Goal: Ask a question

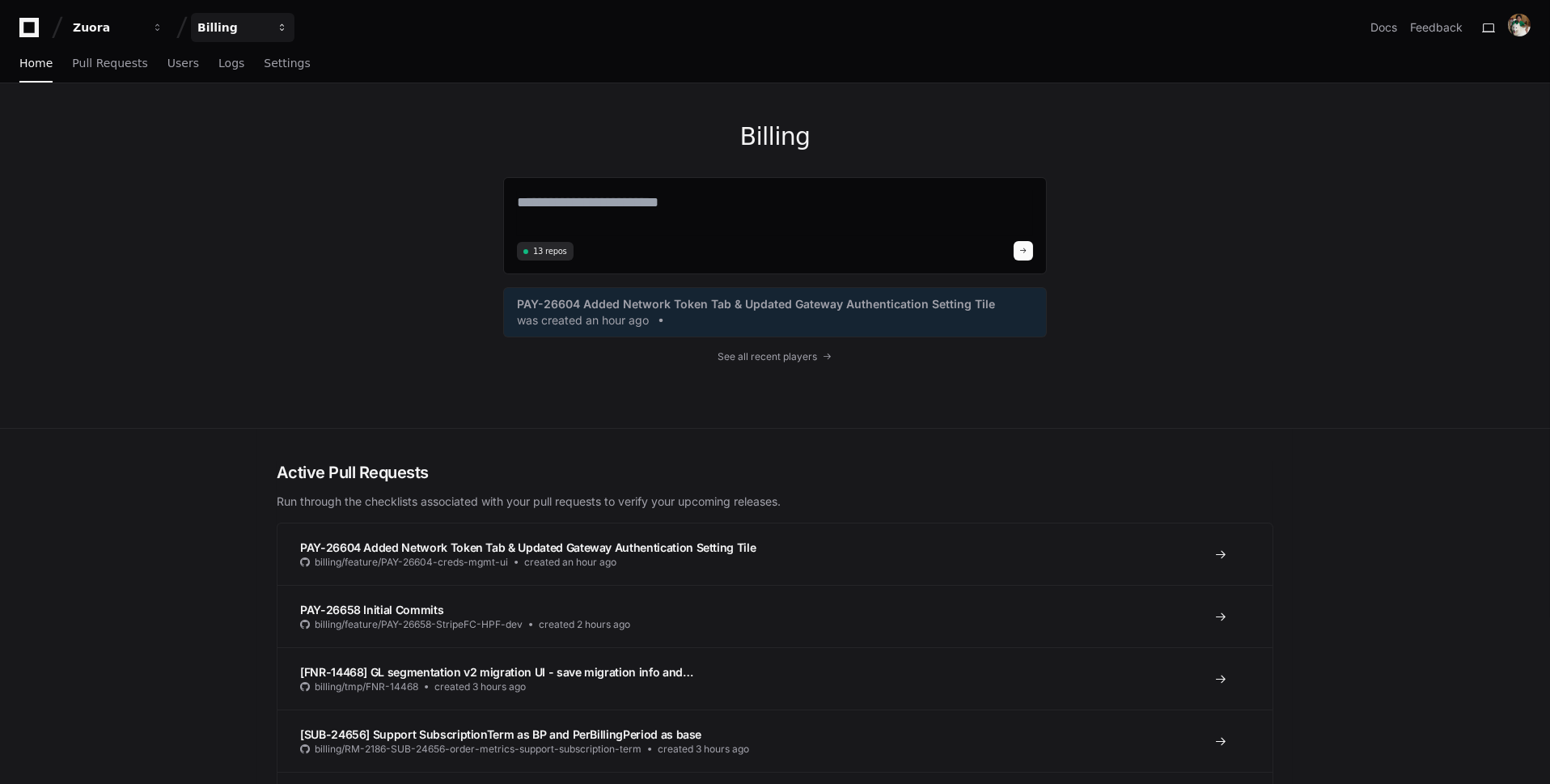
click at [258, 30] on div "Billing" at bounding box center [232, 27] width 70 height 16
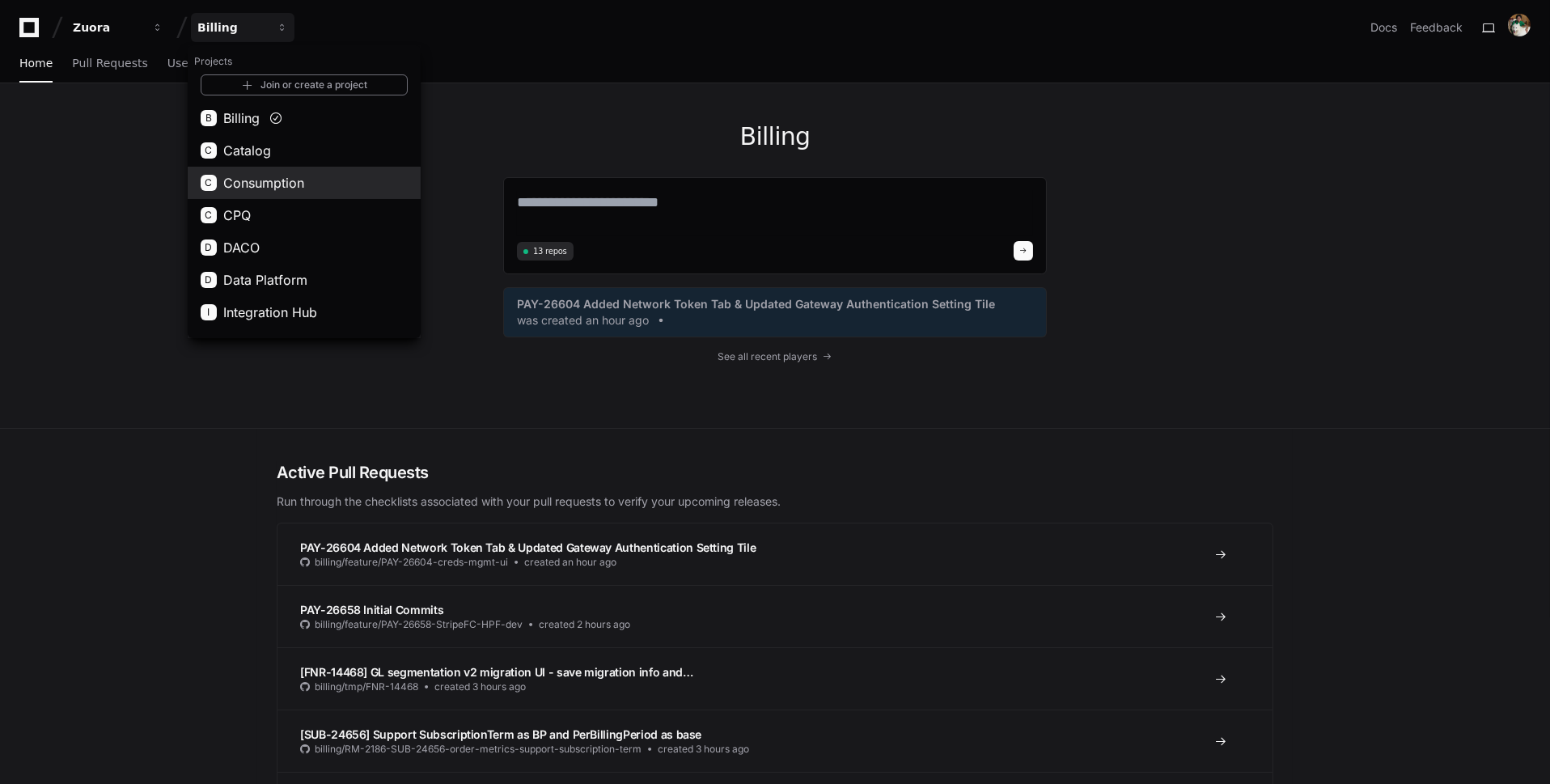
click at [333, 186] on button "C Consumption" at bounding box center [304, 183] width 233 height 33
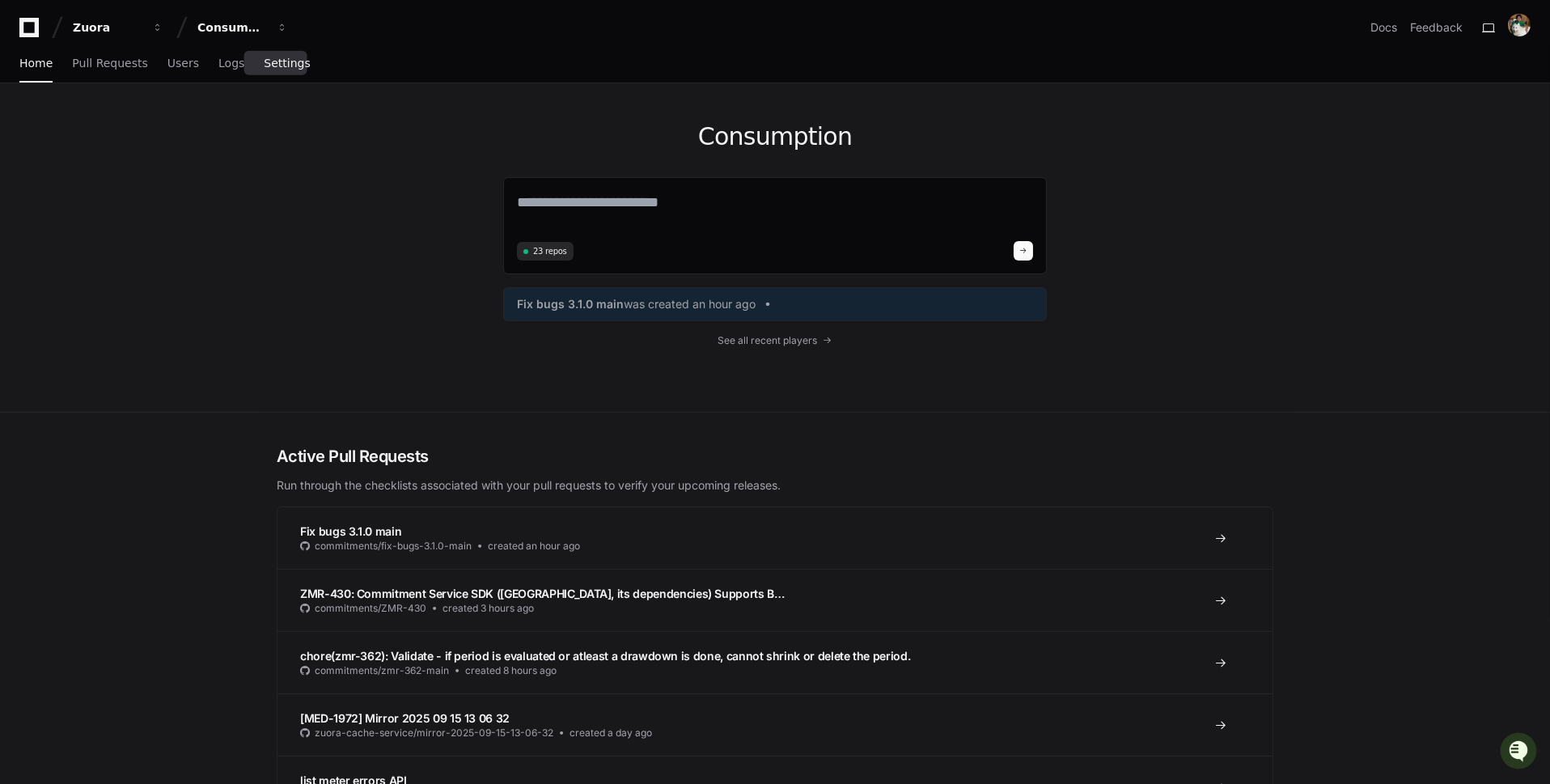
click at [288, 59] on span "Settings" at bounding box center [287, 64] width 46 height 10
click at [287, 64] on span "Settings" at bounding box center [287, 64] width 46 height 10
click at [124, 35] on button "Zuora" at bounding box center [118, 27] width 104 height 29
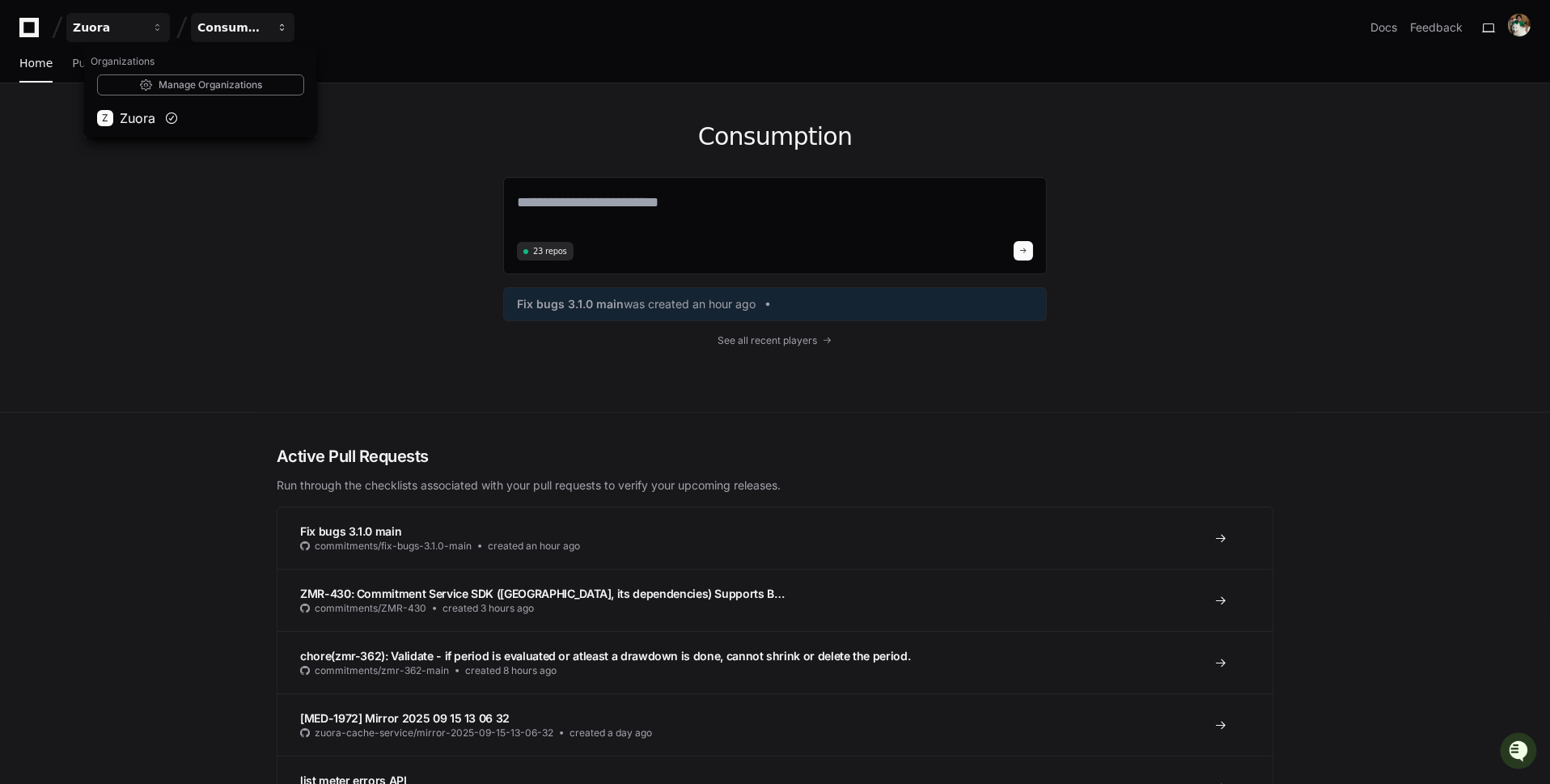
click at [243, 28] on div "Consumption" at bounding box center [232, 27] width 70 height 16
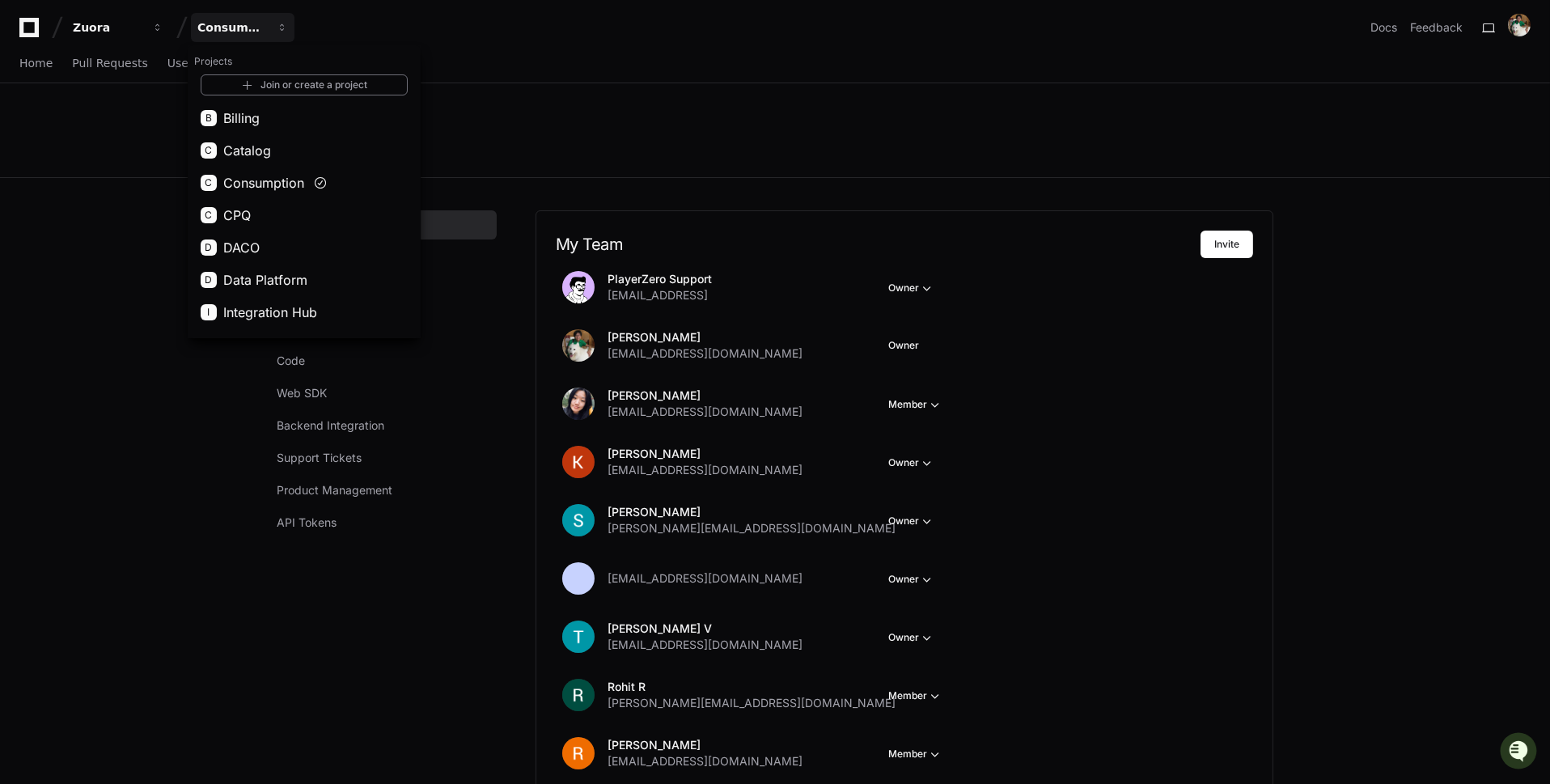
click at [493, 107] on div "Settings" at bounding box center [775, 130] width 1036 height 94
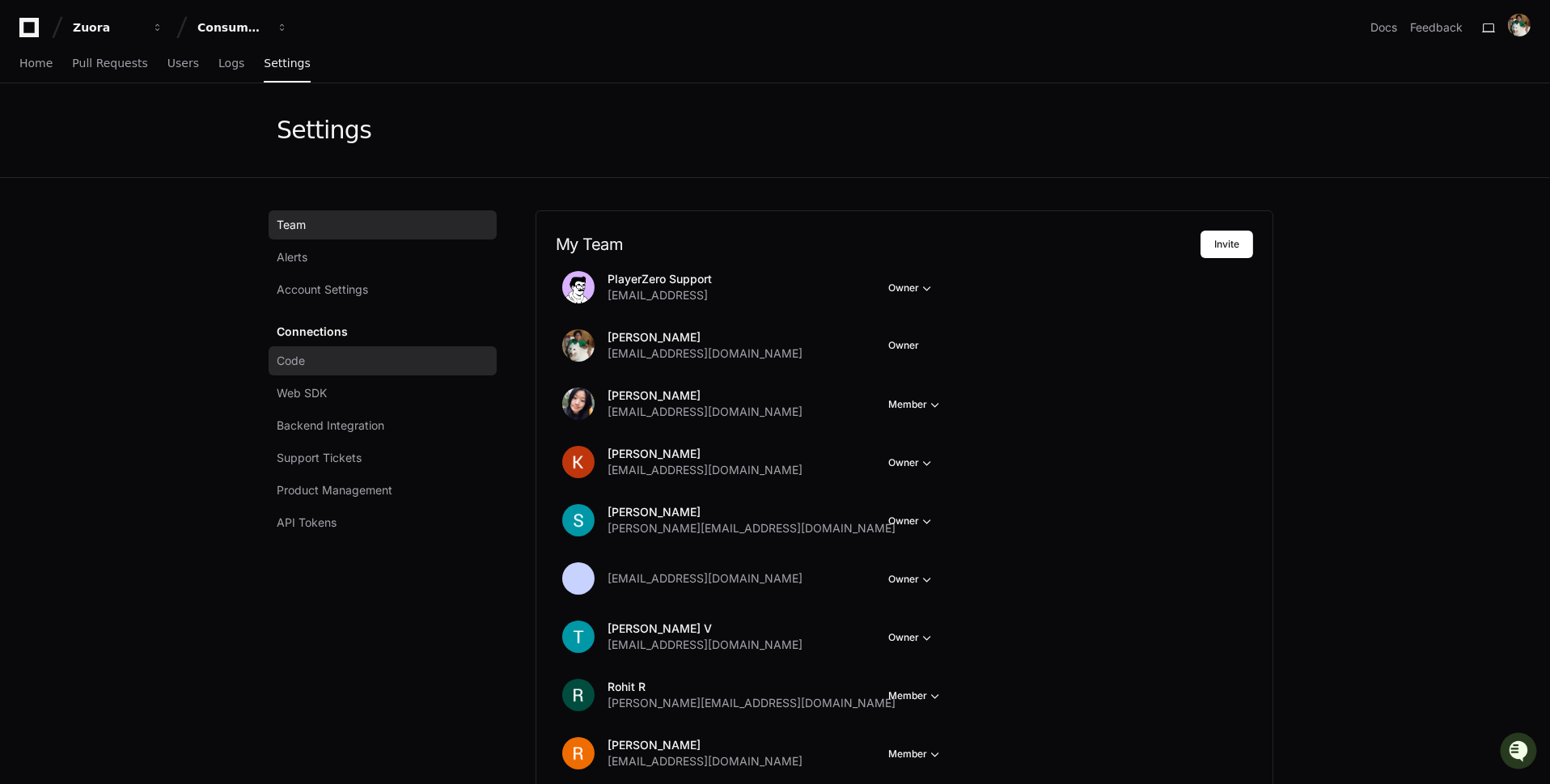
click at [381, 365] on link "Code" at bounding box center [383, 360] width 228 height 29
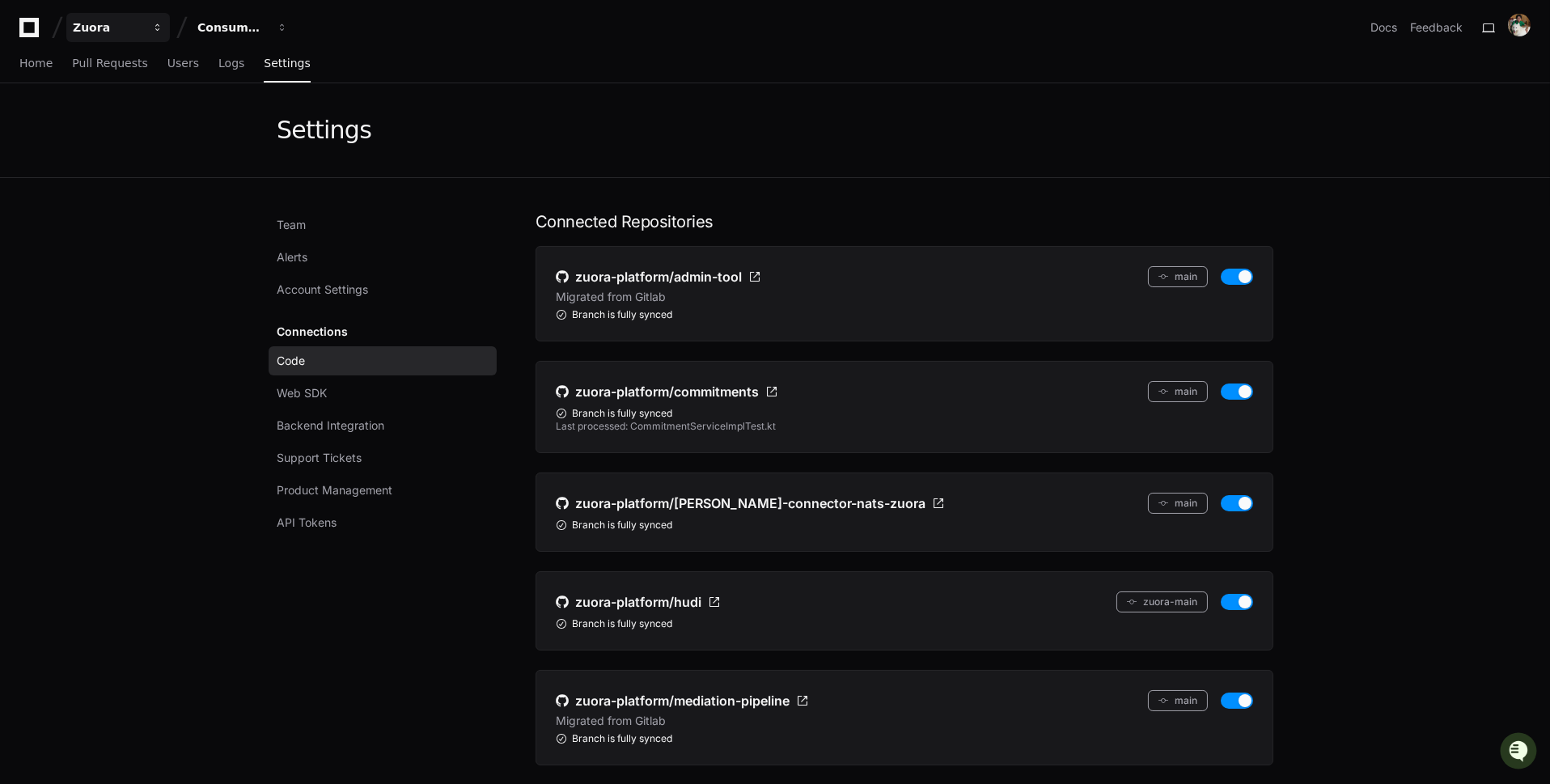
click at [120, 34] on div "Zuora" at bounding box center [107, 27] width 70 height 16
click at [230, 18] on button "Consumption" at bounding box center [243, 27] width 104 height 29
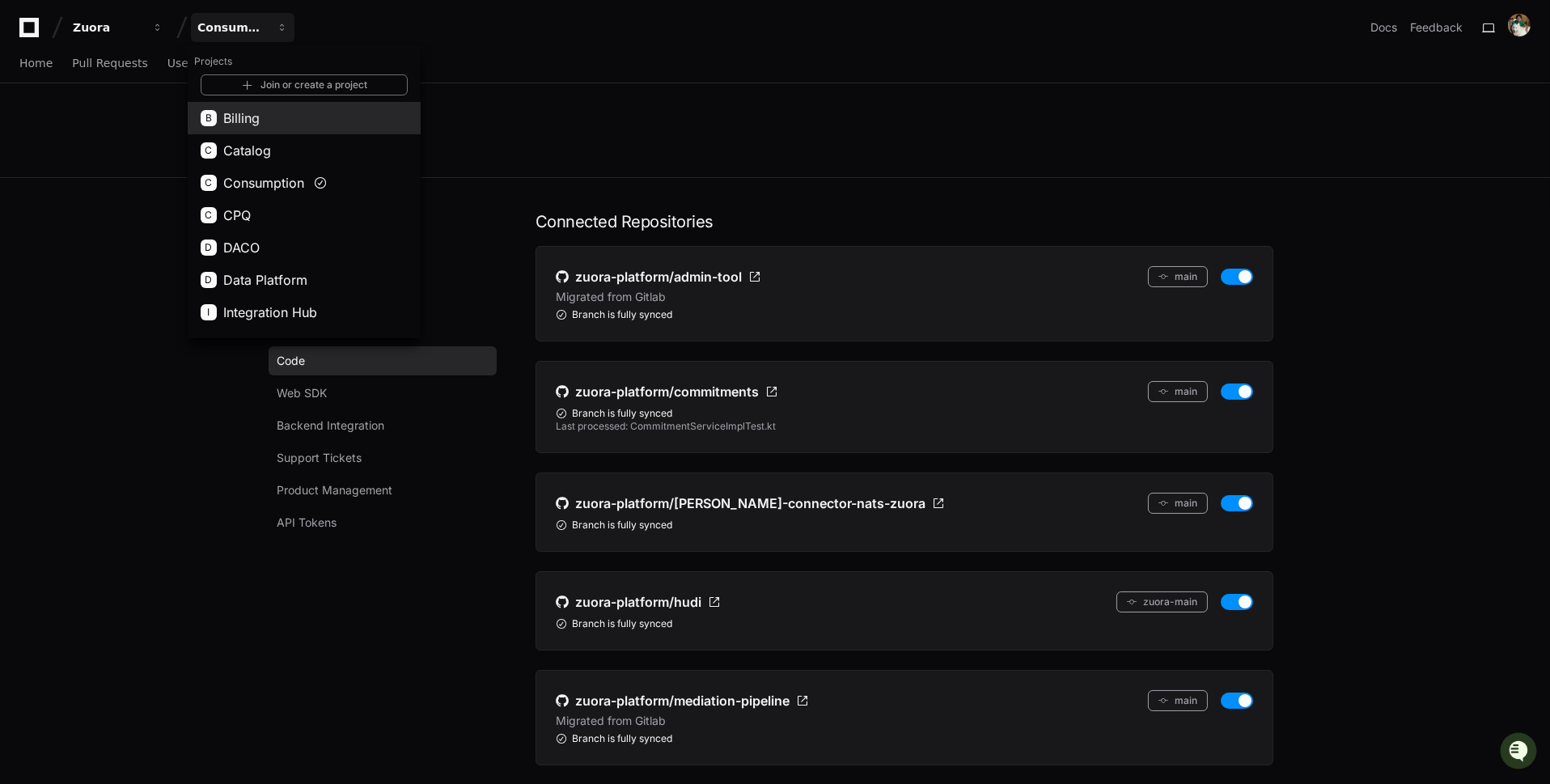
click at [275, 106] on button "B Billing" at bounding box center [304, 118] width 233 height 33
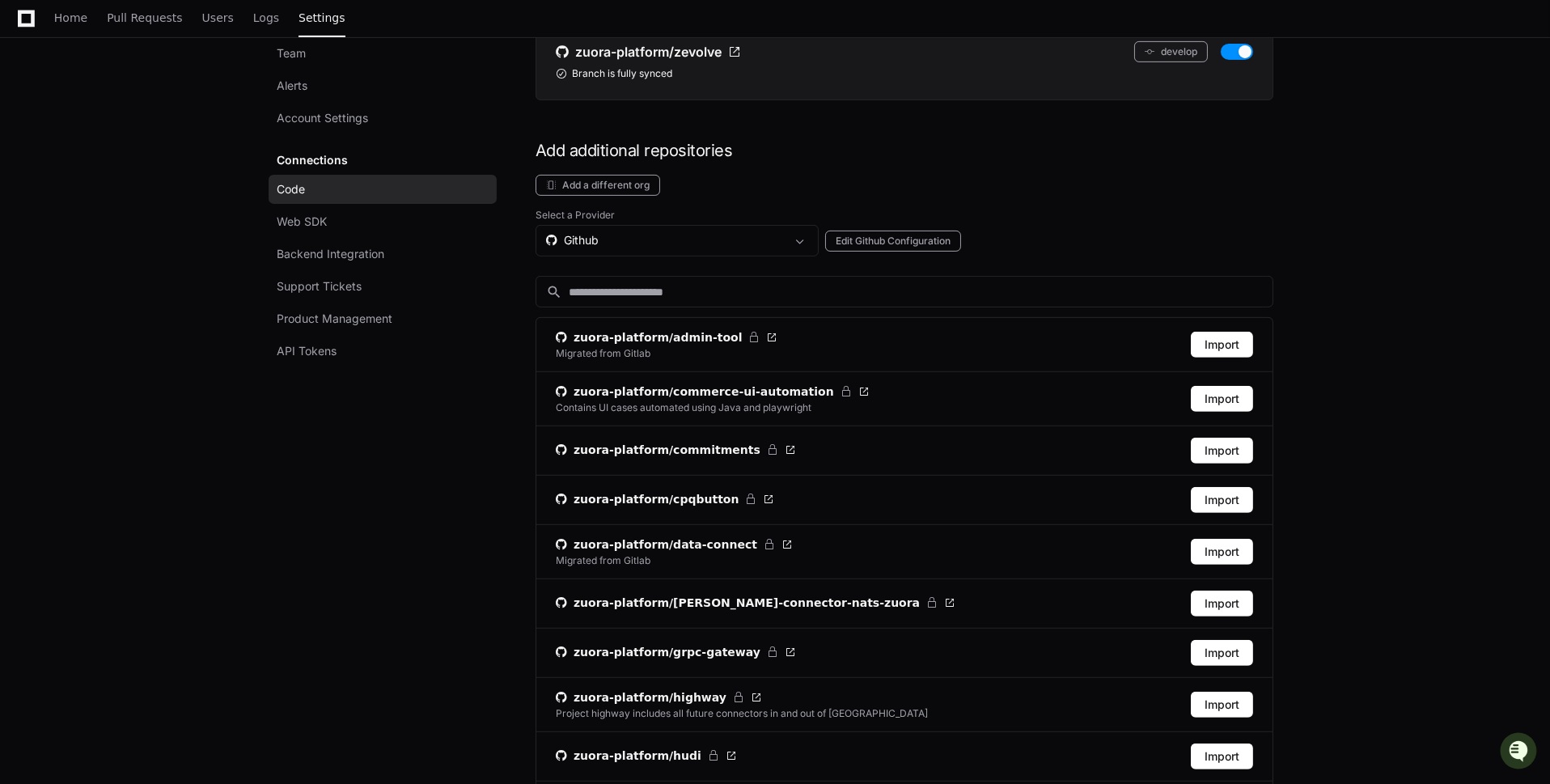
scroll to position [1473, 0]
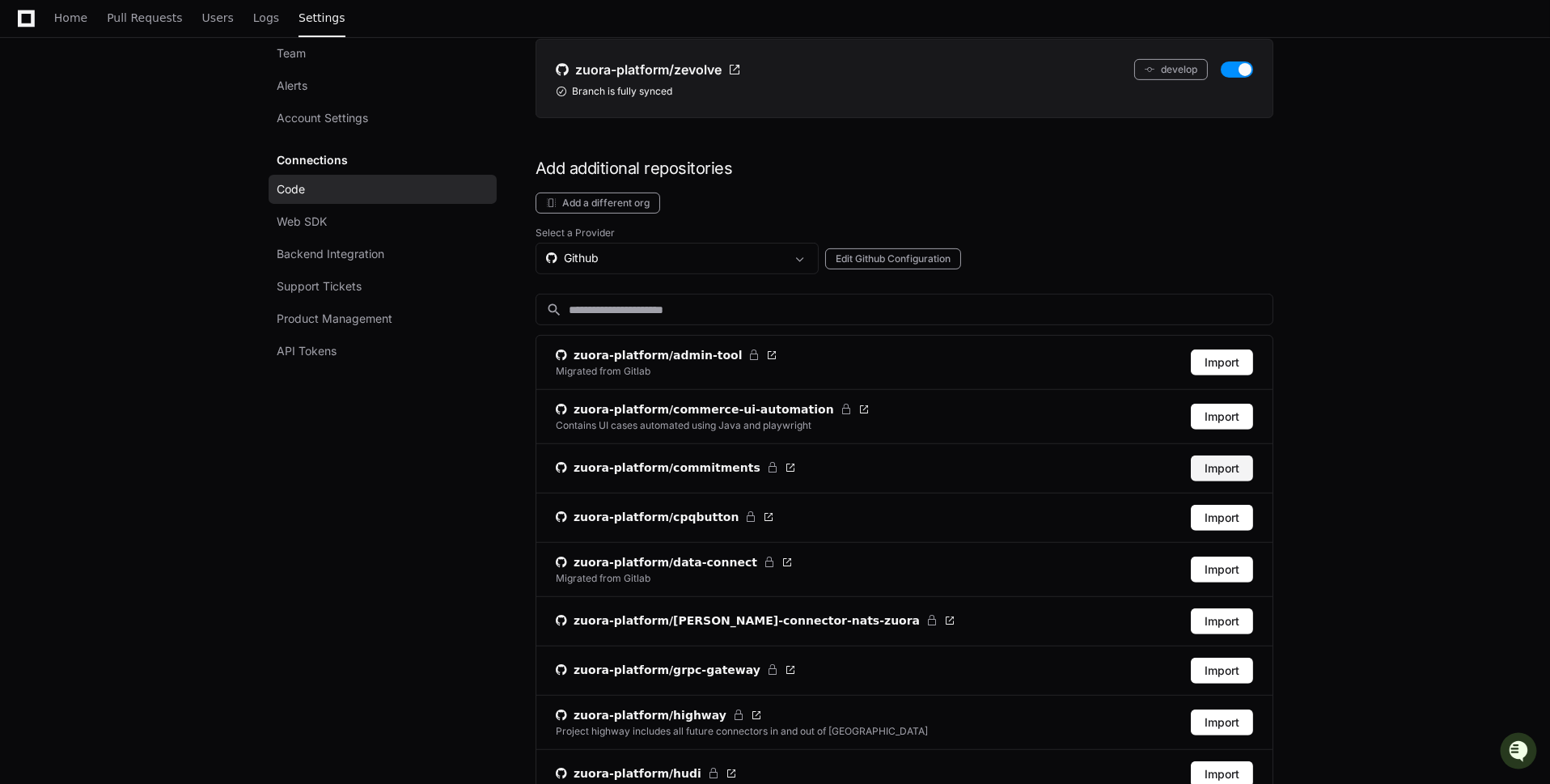
click at [1230, 456] on button "Import" at bounding box center [1222, 468] width 62 height 26
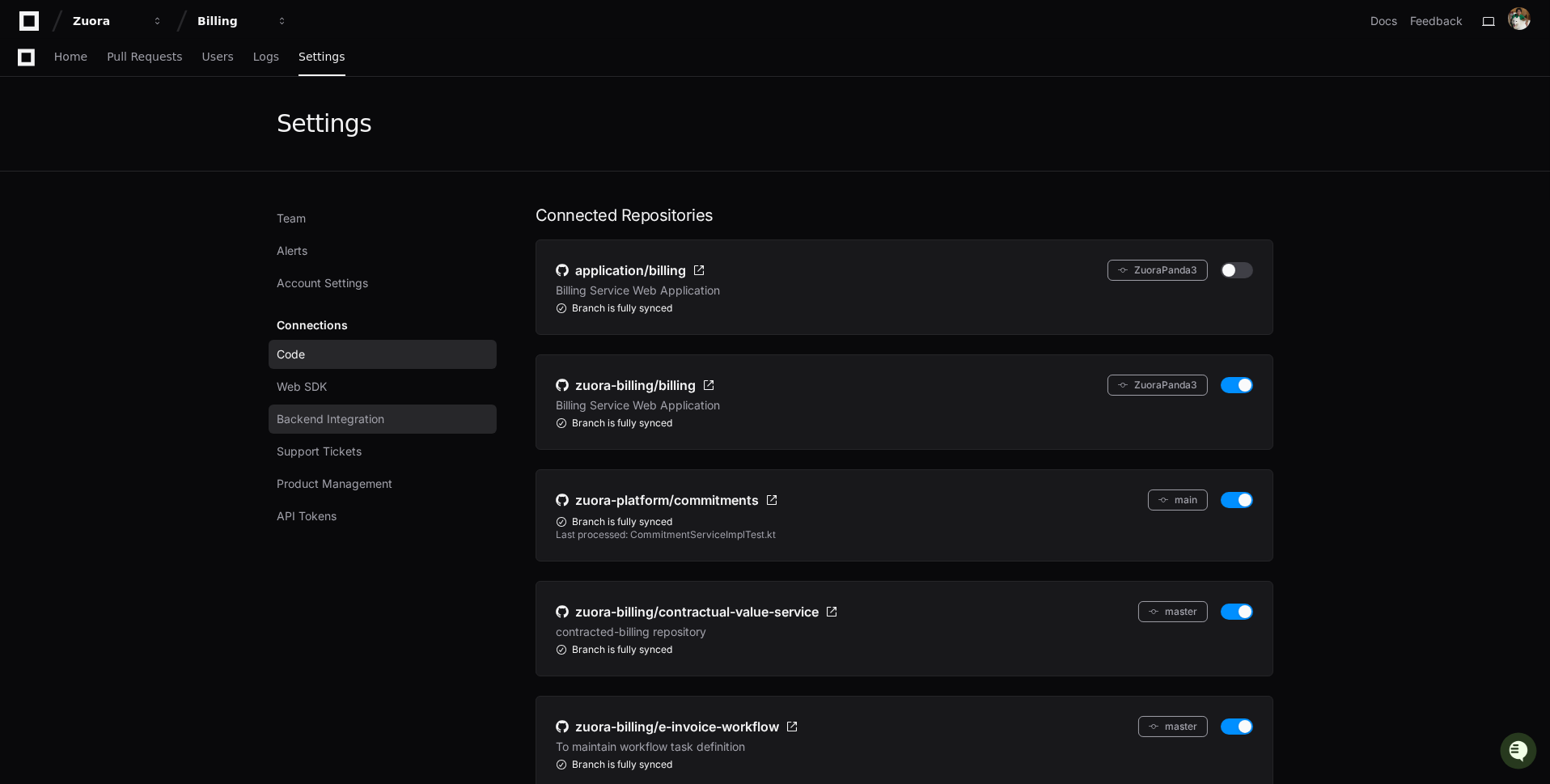
scroll to position [0, 0]
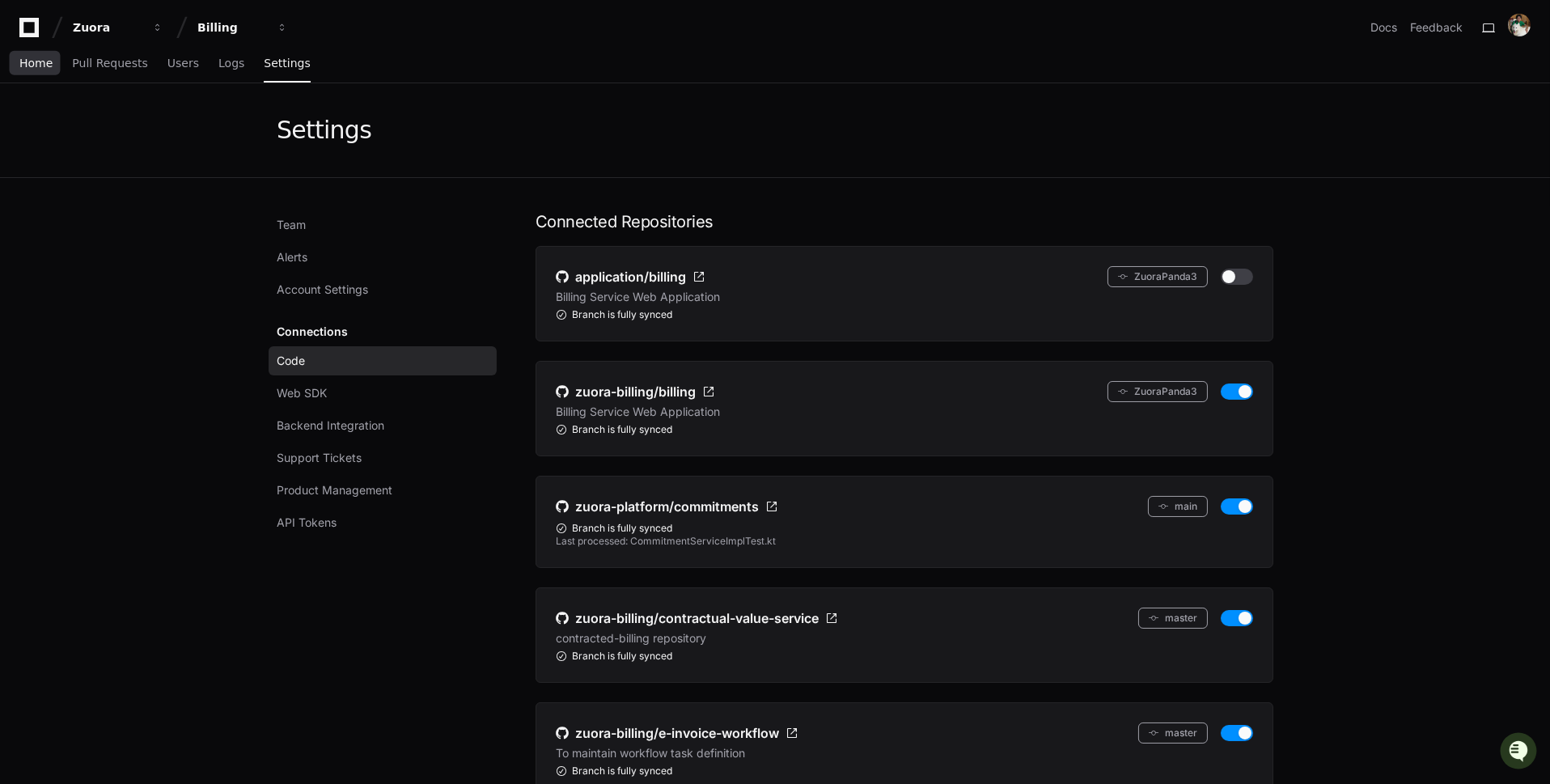
click at [44, 60] on span "Home" at bounding box center [36, 64] width 34 height 10
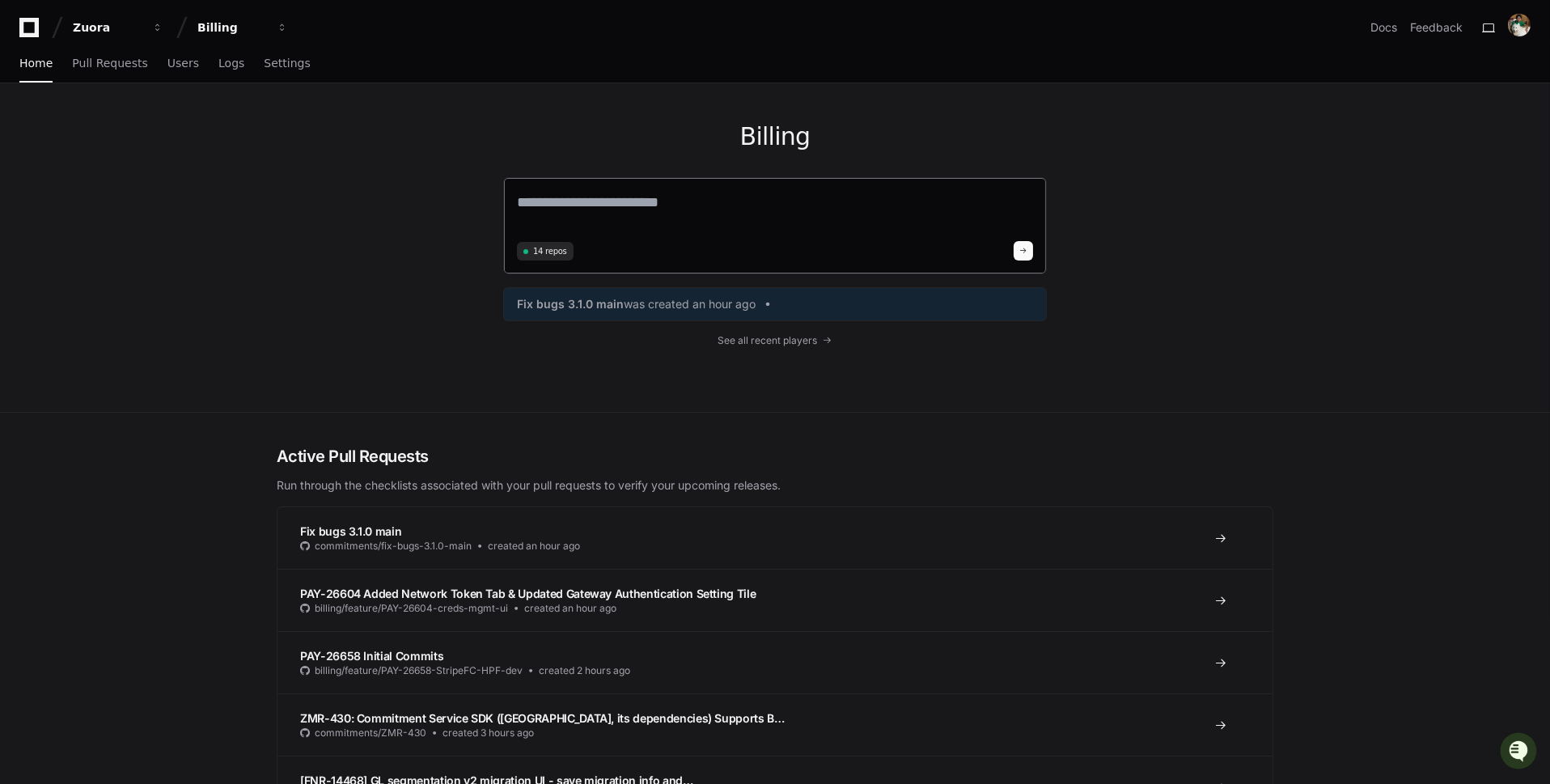
click at [623, 210] on textarea at bounding box center [775, 214] width 516 height 45
type textarea "**********"
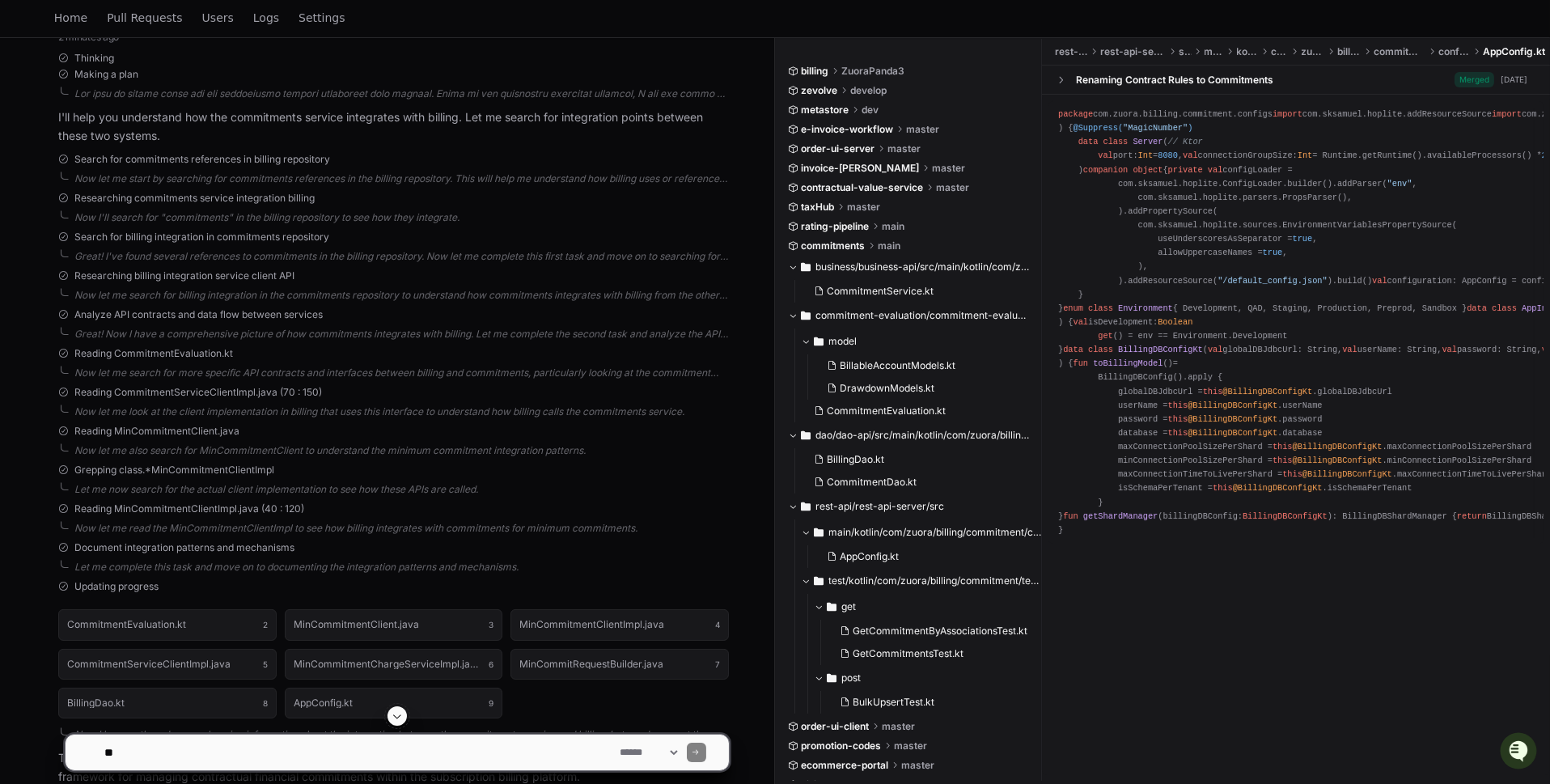
scroll to position [285, 0]
click at [224, 756] on textarea at bounding box center [359, 752] width 516 height 35
type textarea "*"
type textarea "**********"
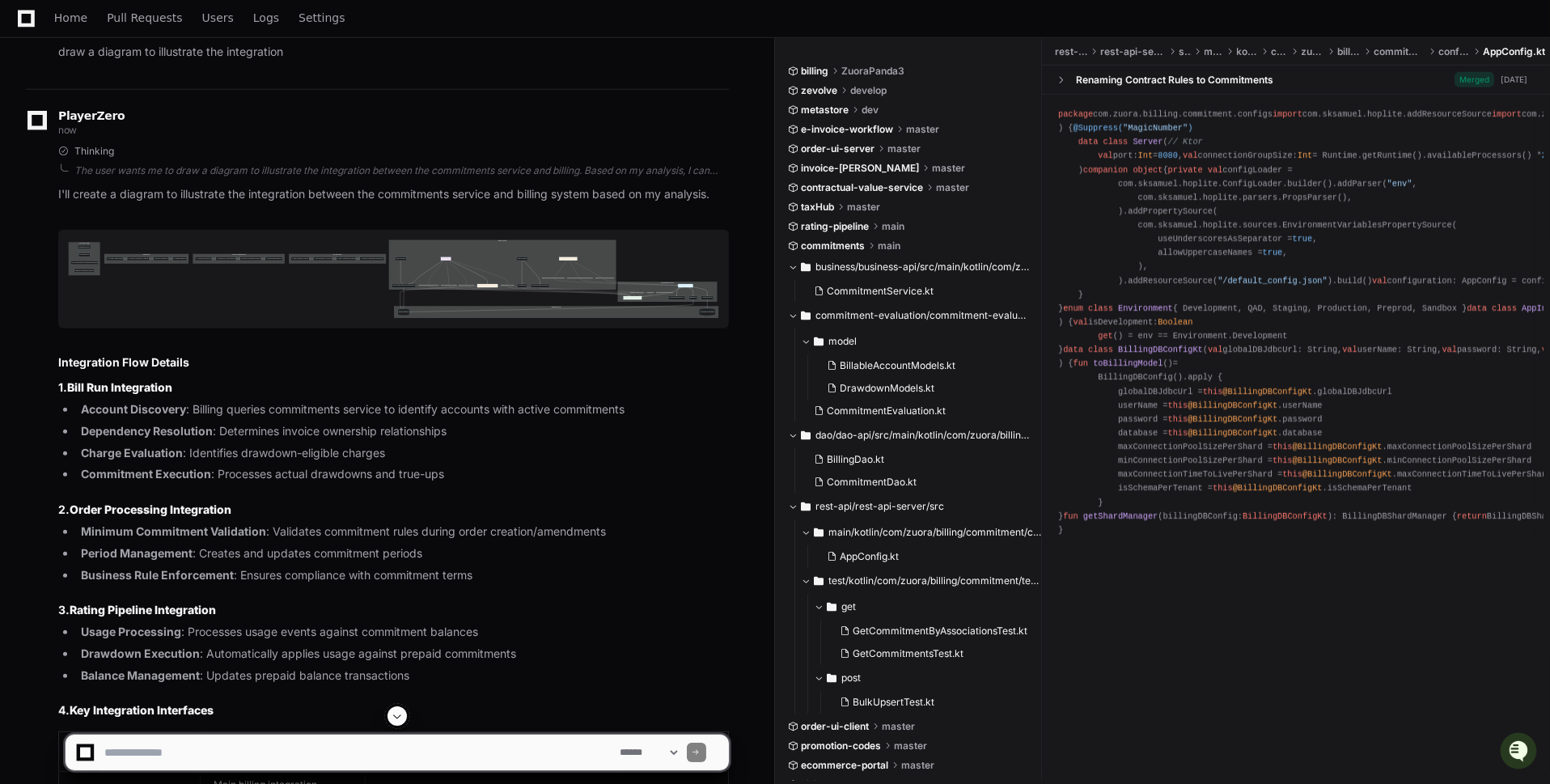
scroll to position [2686, 0]
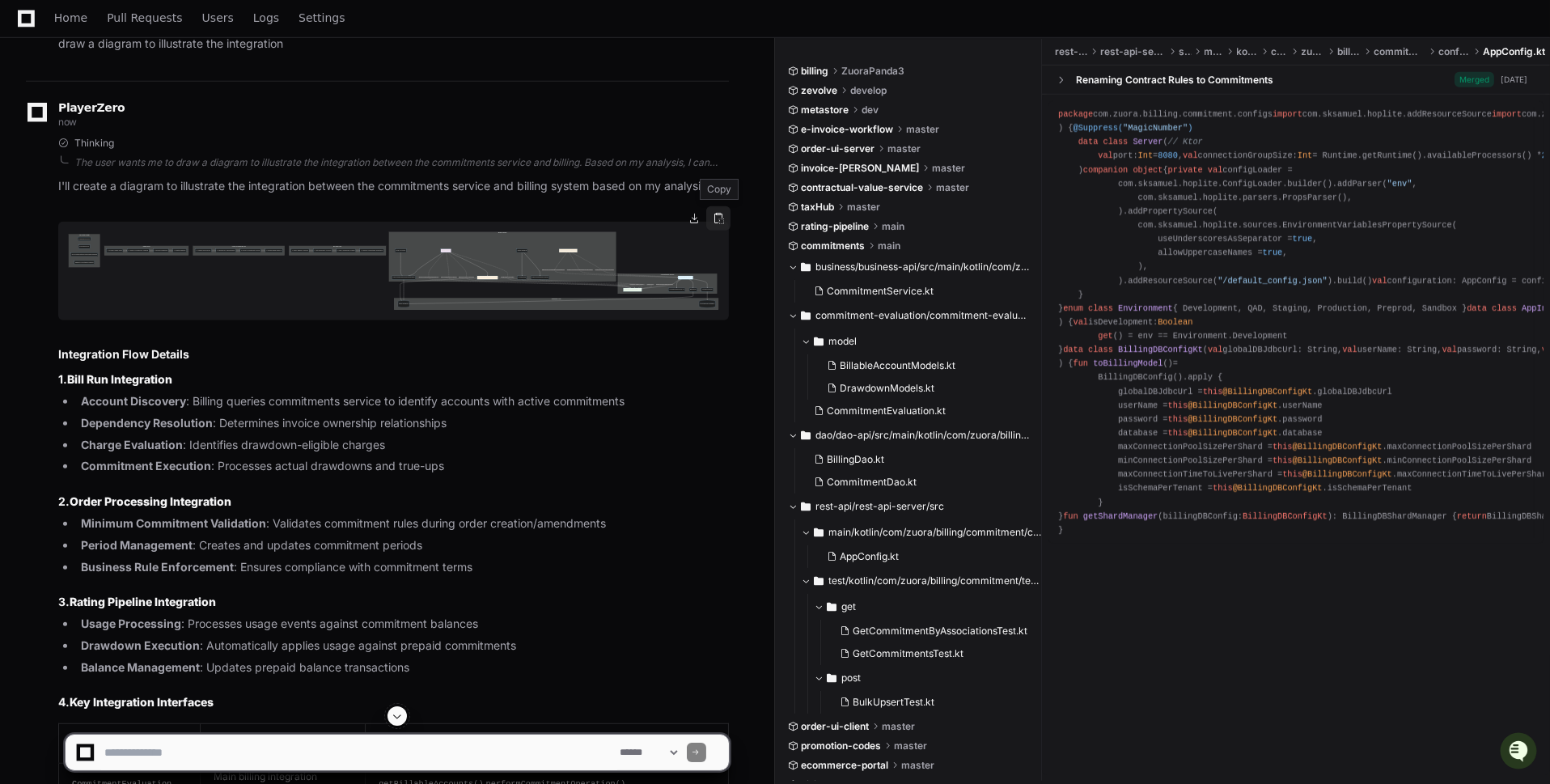
click at [722, 219] on button at bounding box center [718, 218] width 24 height 24
click at [695, 218] on button at bounding box center [694, 218] width 24 height 24
click at [583, 244] on img at bounding box center [394, 271] width 671 height 99
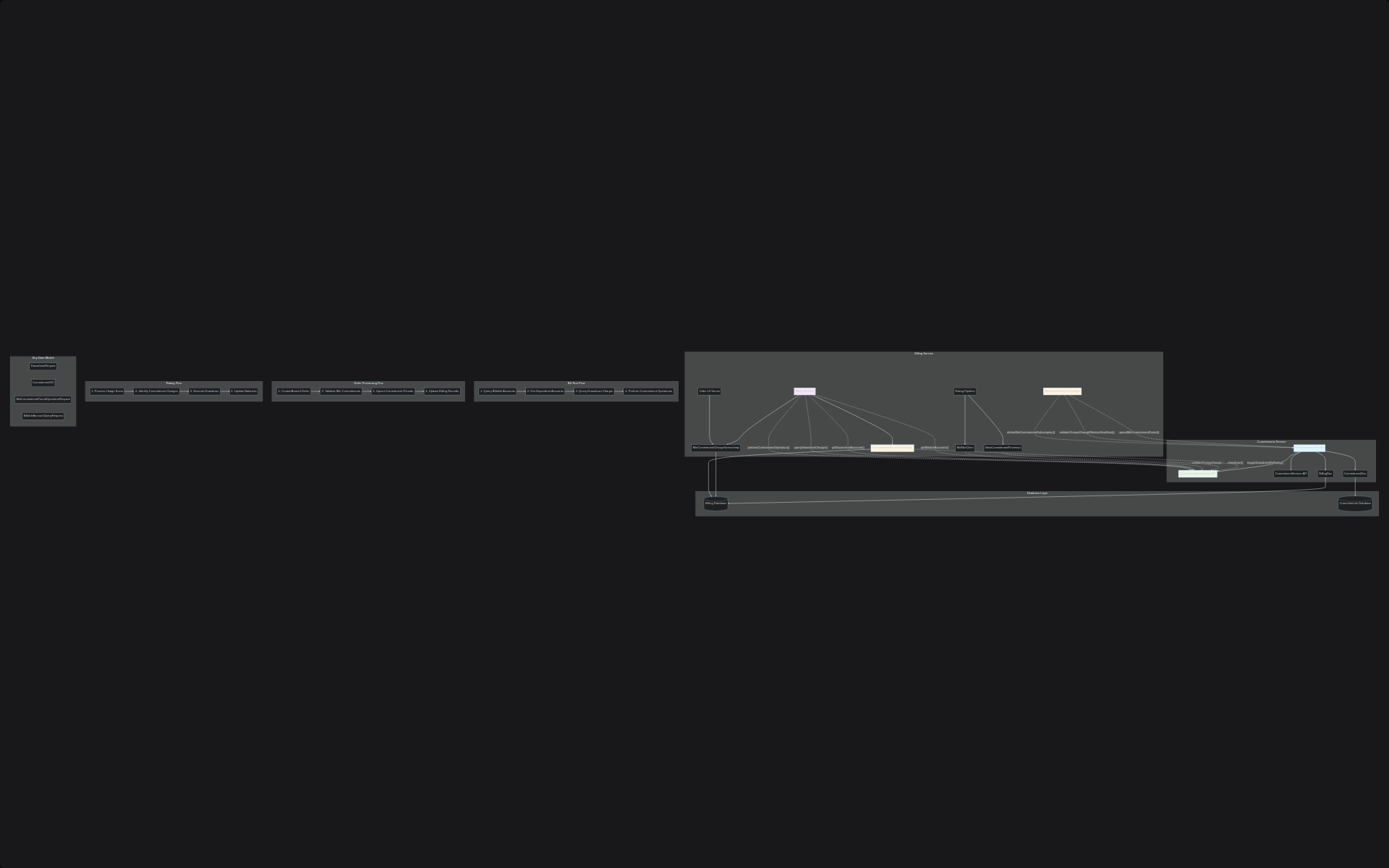
click at [752, 412] on img at bounding box center [694, 434] width 1389 height 868
click at [886, 382] on img at bounding box center [694, 434] width 1389 height 868
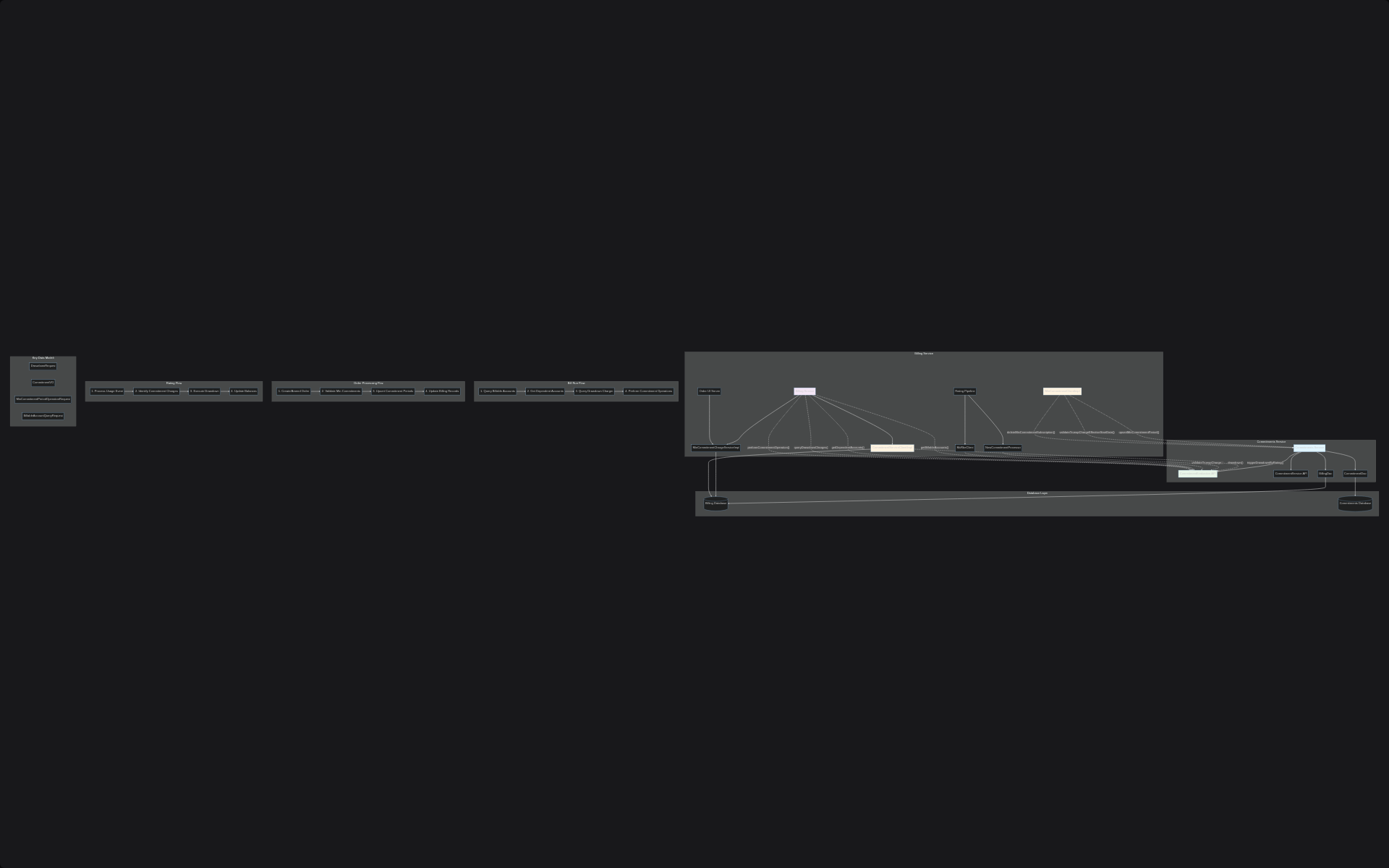
click at [886, 382] on img at bounding box center [694, 434] width 1389 height 868
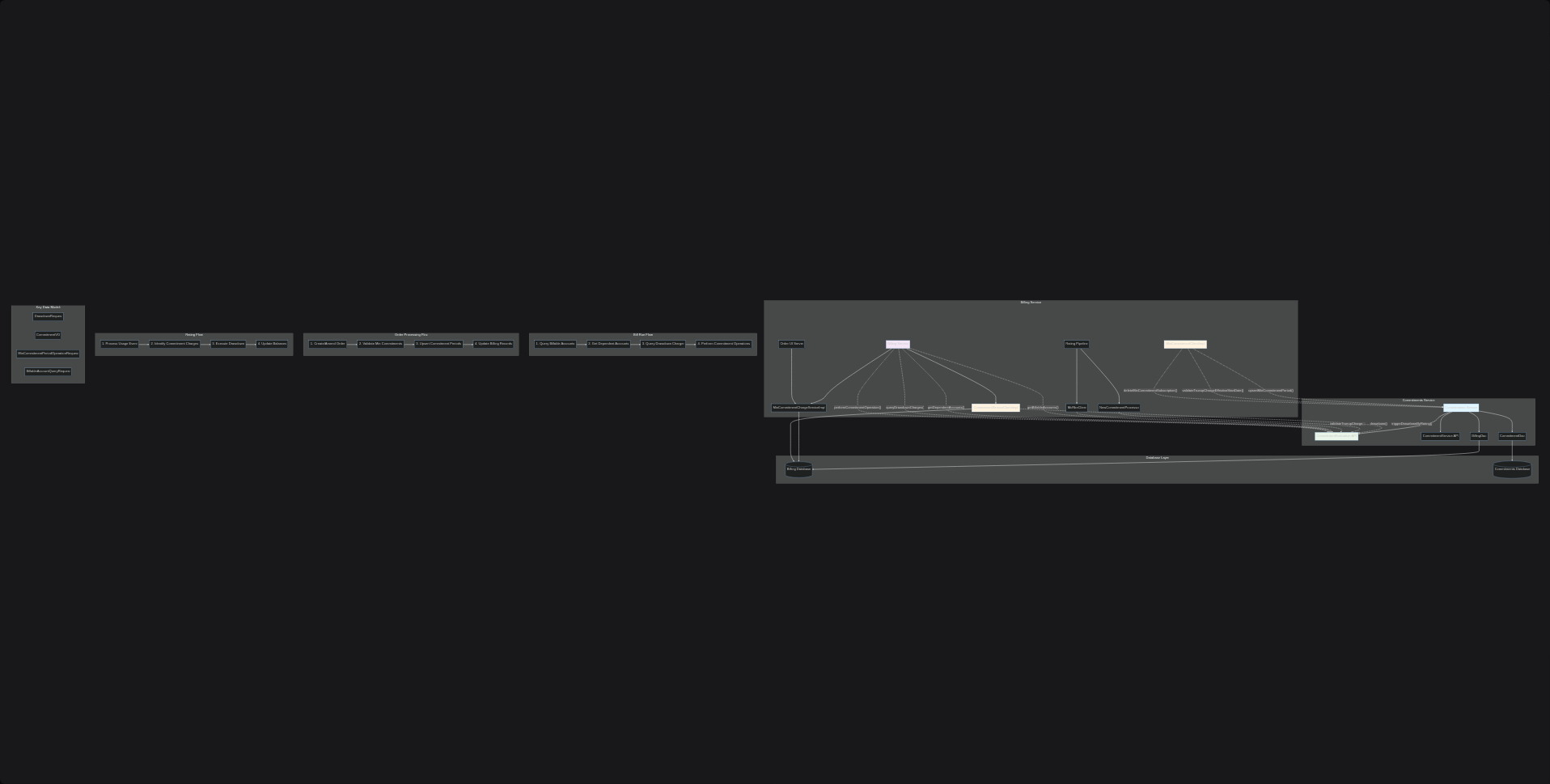
scroll to position [900, 0]
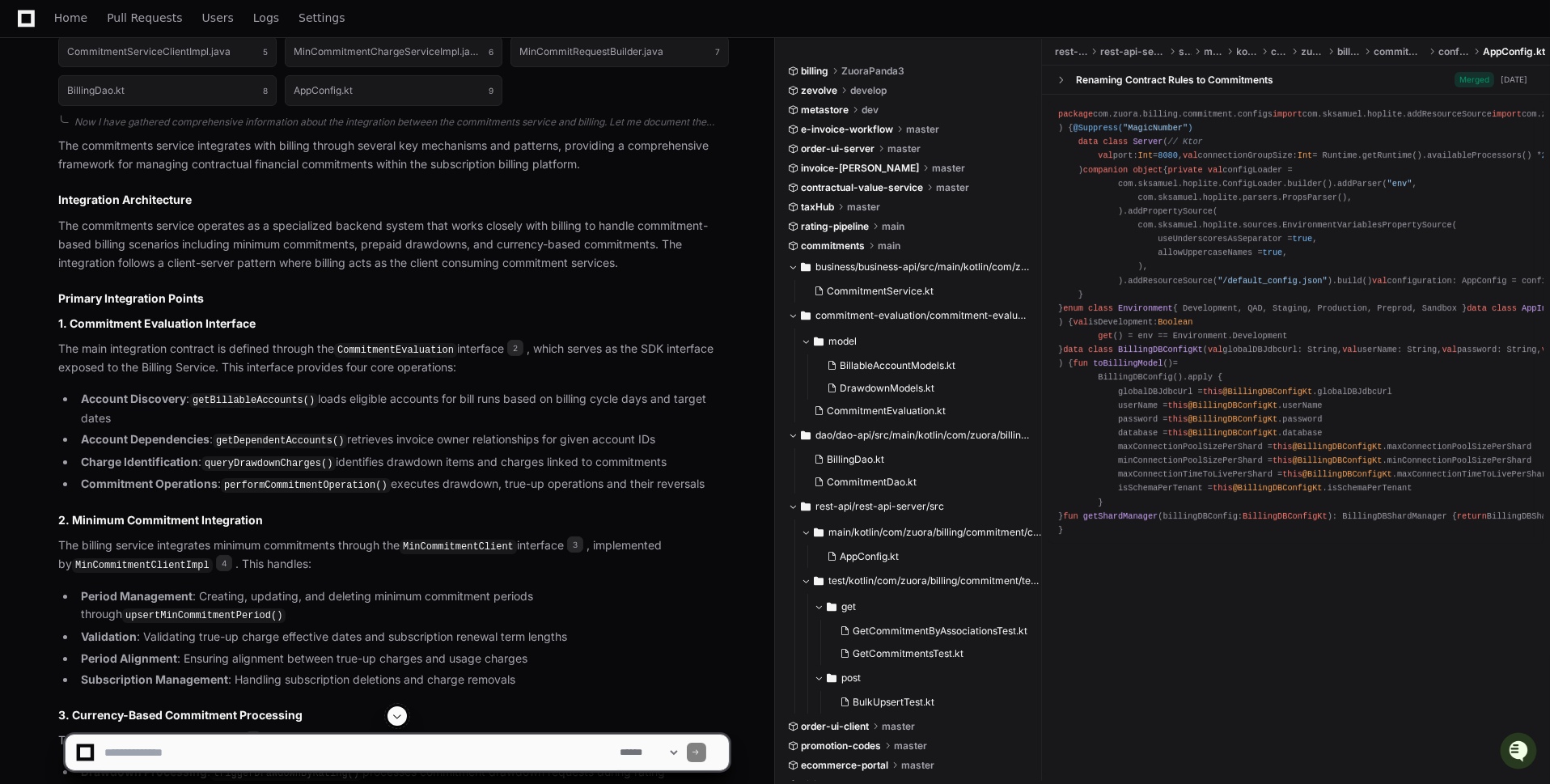
click at [400, 720] on span at bounding box center [396, 715] width 13 height 13
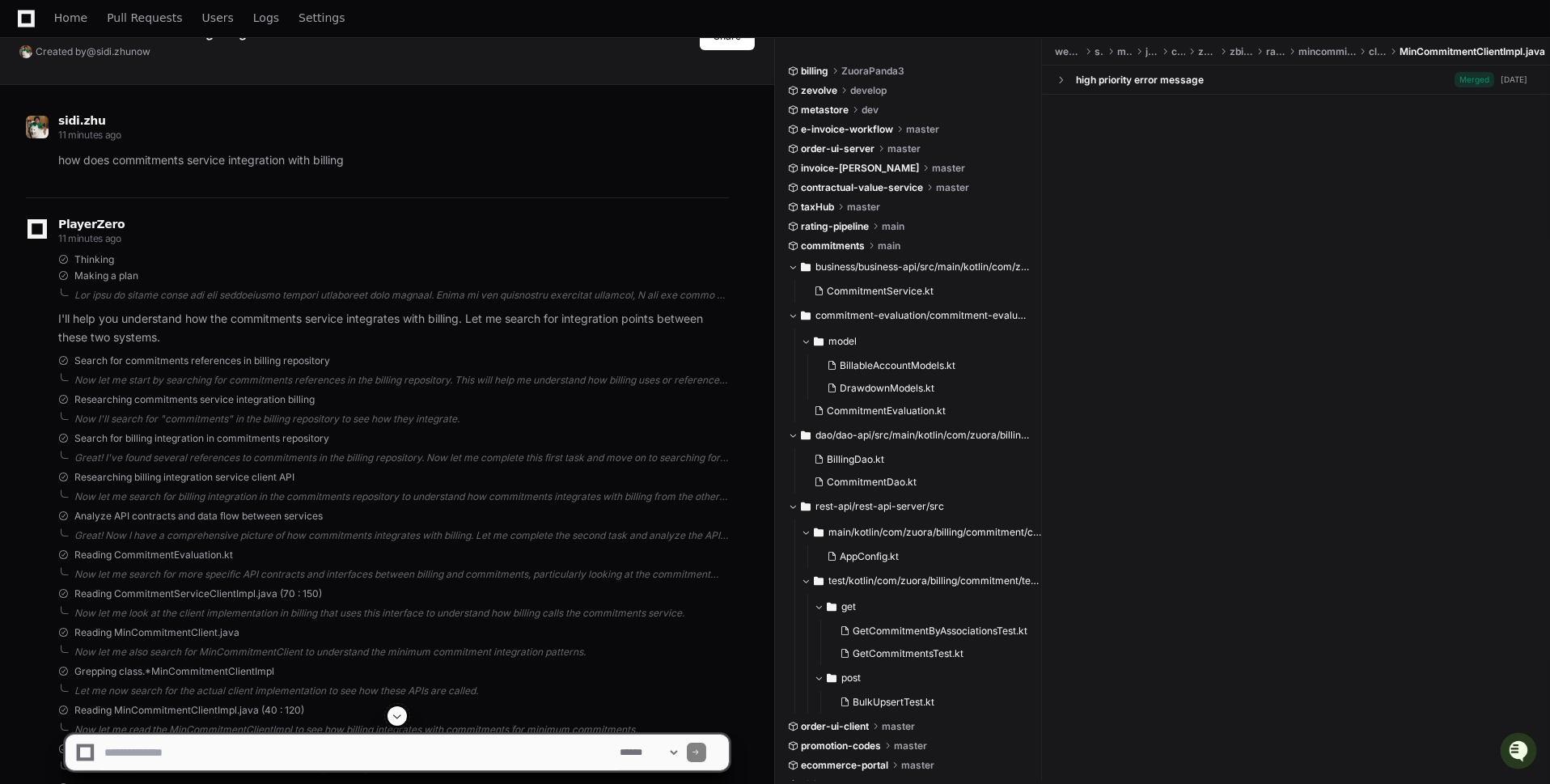
scroll to position [0, 0]
